Goal: Task Accomplishment & Management: Complete application form

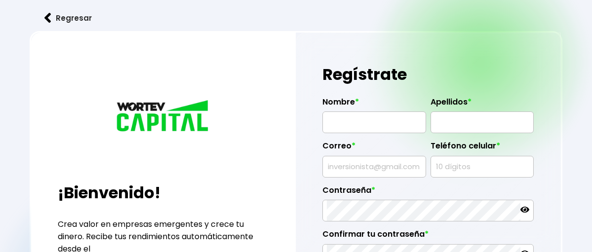
radio input "true"
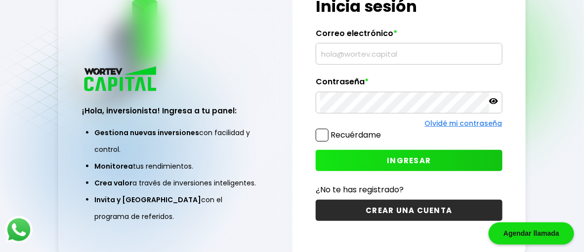
scroll to position [49, 0]
